Goal: Task Accomplishment & Management: Manage account settings

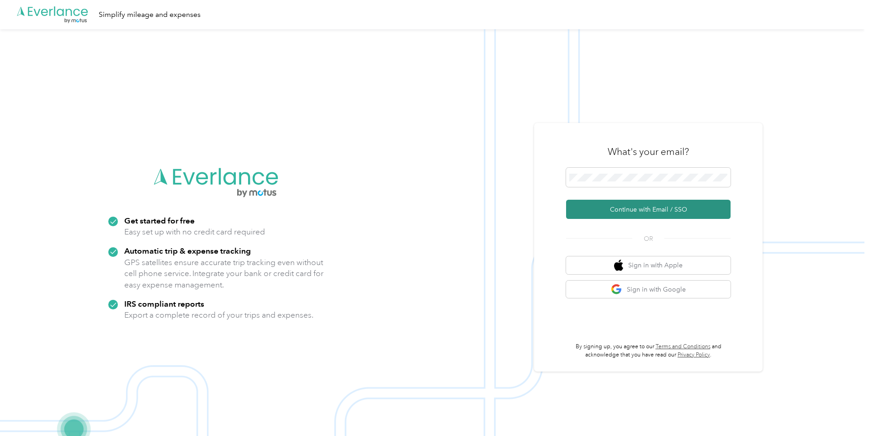
click at [627, 208] on button "Continue with Email / SSO" at bounding box center [648, 209] width 165 height 19
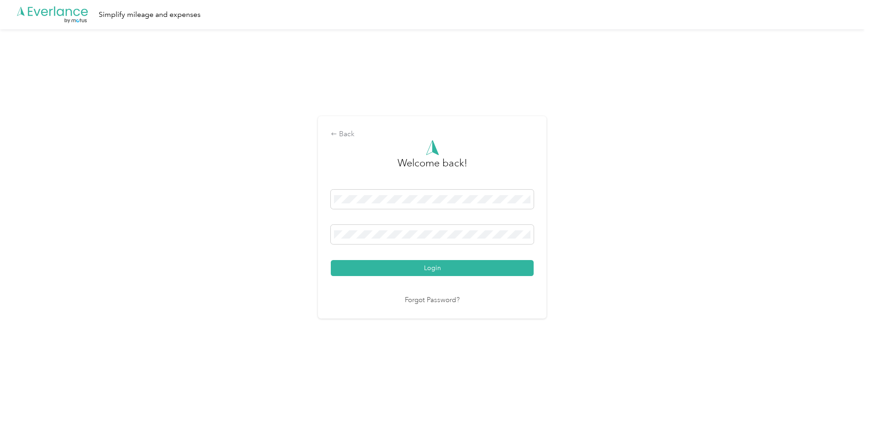
click at [410, 260] on div "Login" at bounding box center [432, 233] width 203 height 86
click at [411, 263] on button "Login" at bounding box center [432, 268] width 203 height 16
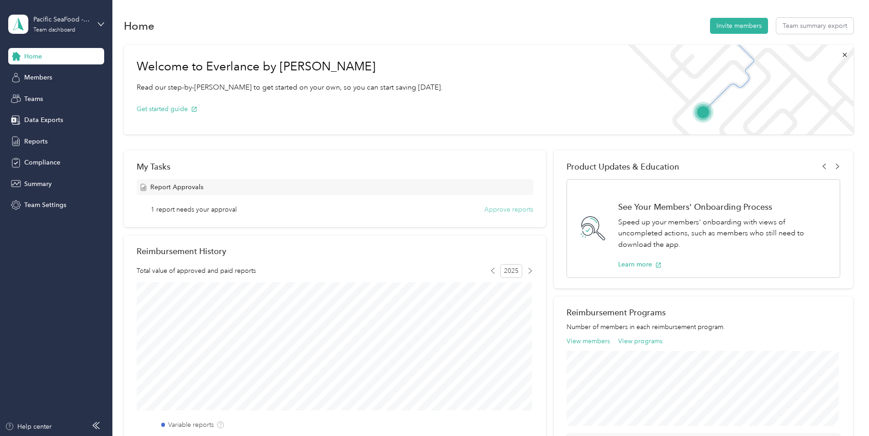
click at [511, 212] on button "Approve reports" at bounding box center [508, 210] width 49 height 10
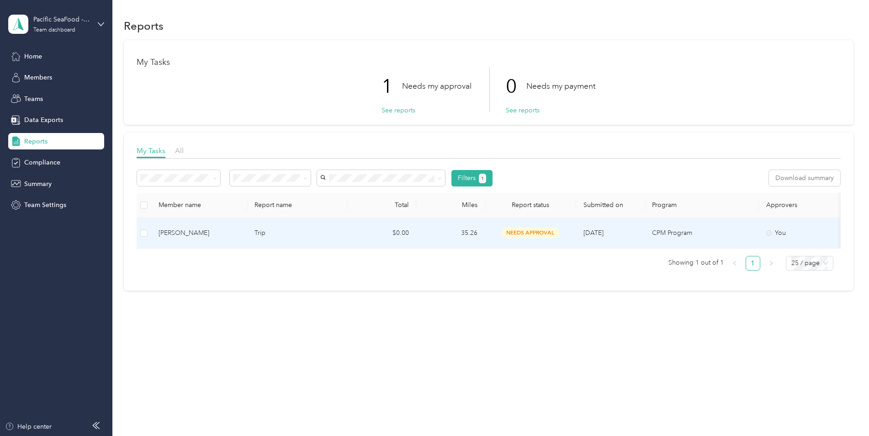
click at [516, 230] on span "needs approval" at bounding box center [531, 233] width 58 height 11
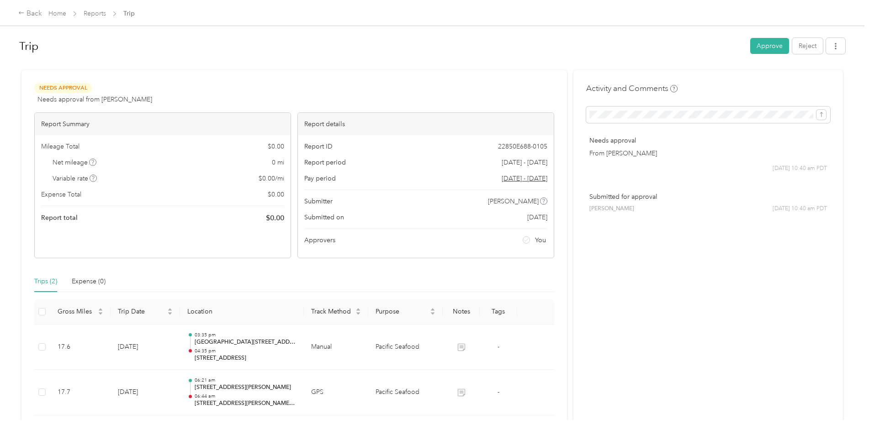
click at [674, 355] on div "Activity and Comments Needs approval From [PERSON_NAME] [DATE] 10:40 am PDT Sub…" at bounding box center [709, 257] width 270 height 375
